Goal: Find specific page/section: Find specific page/section

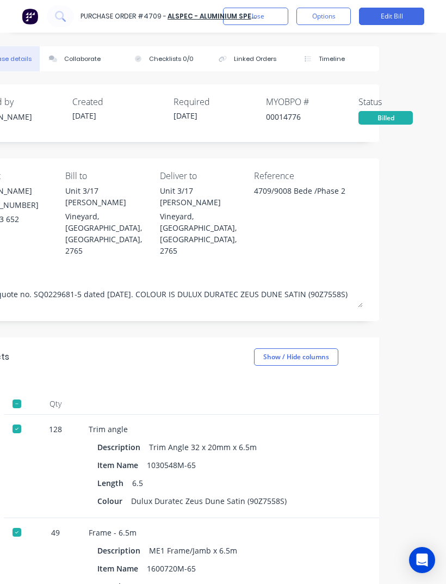
scroll to position [0, 57]
type textarea "x"
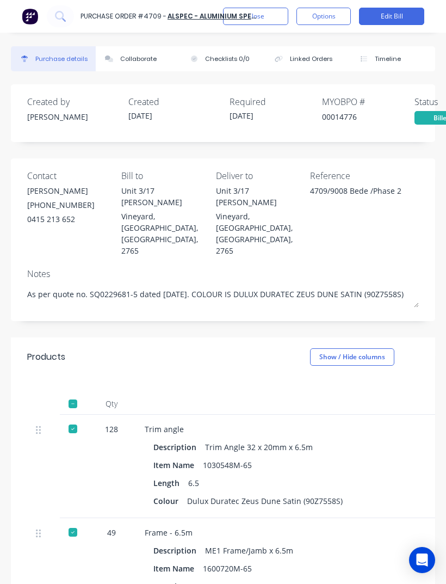
scroll to position [0, 0]
click at [33, 16] on img at bounding box center [30, 16] width 16 height 16
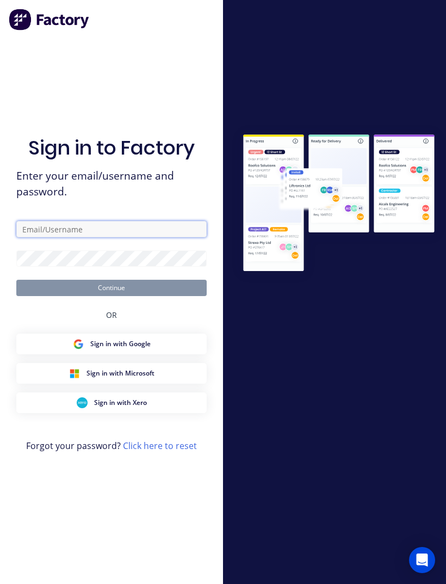
click at [52, 237] on input "text" at bounding box center [111, 229] width 190 height 16
click at [29, 16] on img at bounding box center [50, 20] width 82 height 22
click at [44, 221] on input "text" at bounding box center [111, 229] width 190 height 16
click at [152, 221] on input "[EMAIL_ADDRESS][DOMAIN_NAME]" at bounding box center [111, 229] width 190 height 16
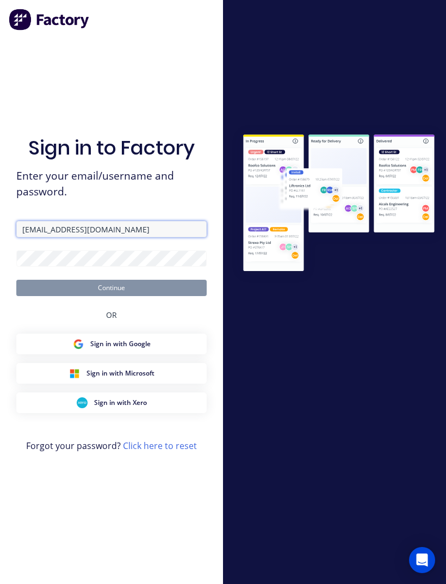
click at [173, 221] on input "[EMAIL_ADDRESS][DOMAIN_NAME]" at bounding box center [111, 229] width 190 height 16
type input "[EMAIL_ADDRESS][DOMAIN_NAME]"
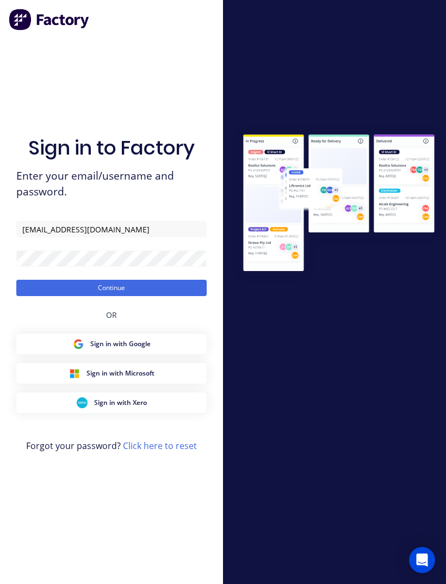
click at [149, 280] on button "Continue" at bounding box center [111, 288] width 190 height 16
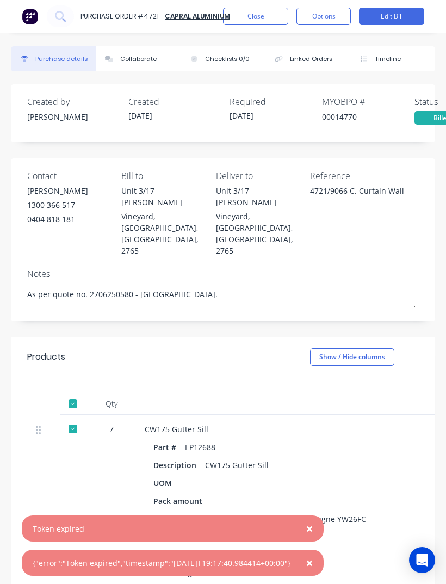
type textarea "x"
click at [23, 11] on img at bounding box center [30, 16] width 16 height 16
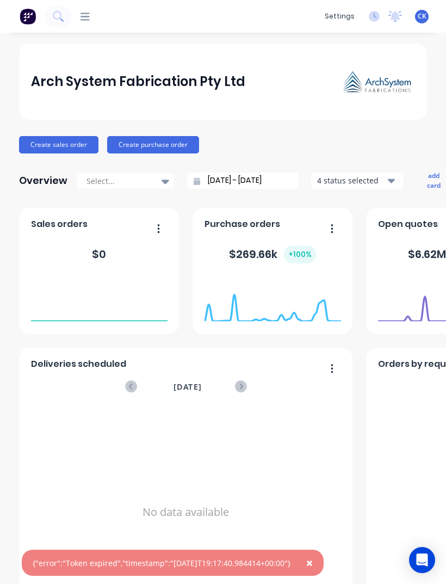
click at [25, 376] on div "Deliveries scheduled [DATE] No data available" at bounding box center [186, 481] width 334 height 266
click at [13, 47] on div "Arch System Fabrication Pty Ltd Create sales order Create purchase order Overvi…" at bounding box center [223, 329] width 446 height 570
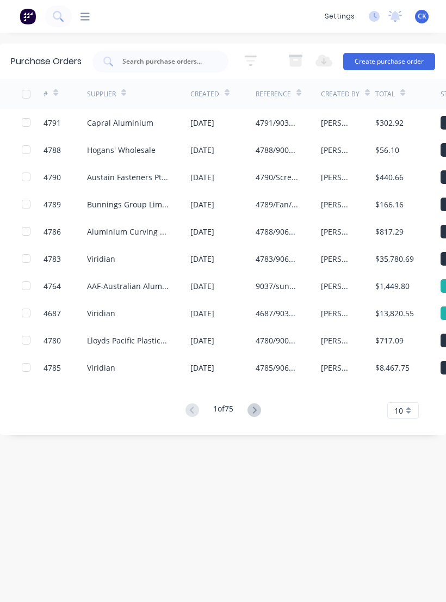
click at [70, 15] on button at bounding box center [58, 16] width 27 height 22
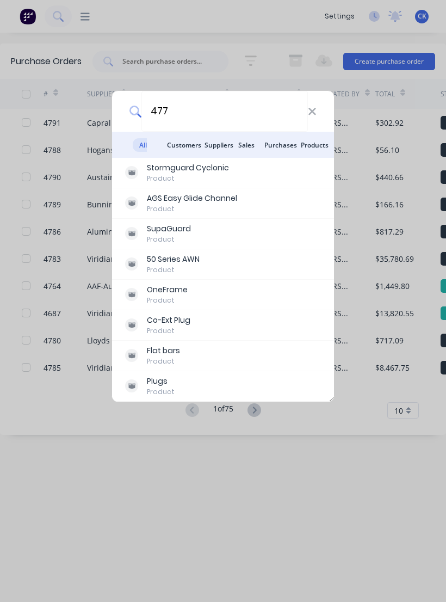
type input "4773"
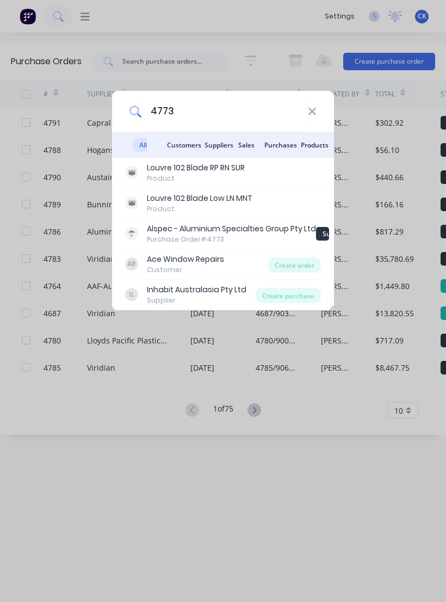
click at [259, 235] on div "Purchase Order #4773" at bounding box center [231, 240] width 169 height 10
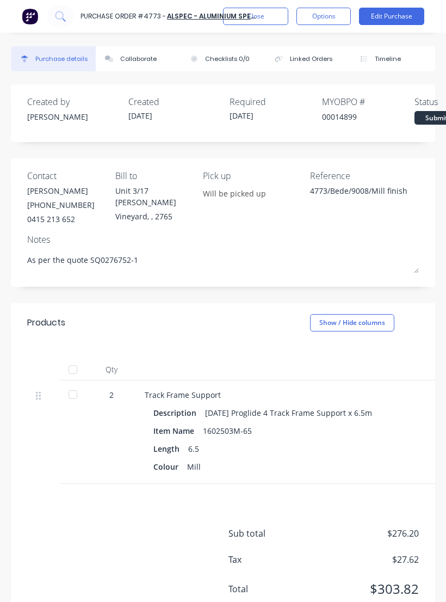
click at [72, 393] on div at bounding box center [73, 395] width 22 height 22
click at [34, 17] on img at bounding box center [30, 16] width 16 height 16
type textarea "x"
click at [38, 16] on img at bounding box center [30, 16] width 16 height 16
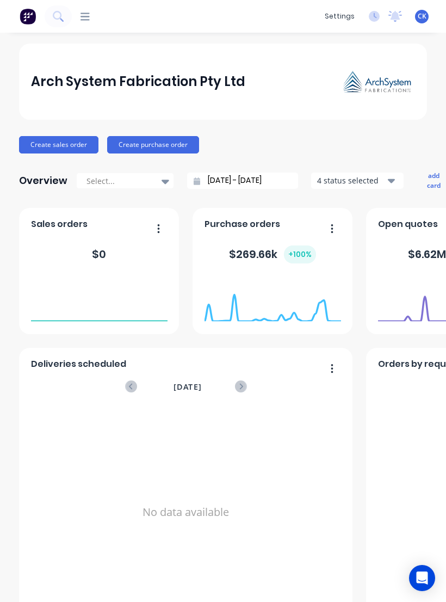
click at [84, 16] on icon at bounding box center [85, 17] width 9 height 8
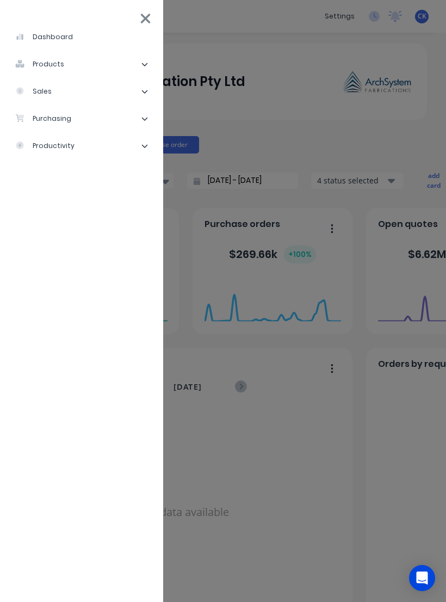
click at [331, 177] on div "dashboard products Product Catalogue Materials sales Sales Orders Customers Pri…" at bounding box center [295, 301] width 446 height 602
click at [347, 496] on div "dashboard products Product Catalogue Materials sales Sales Orders Customers Pri…" at bounding box center [295, 301] width 446 height 602
